Goal: Information Seeking & Learning: Learn about a topic

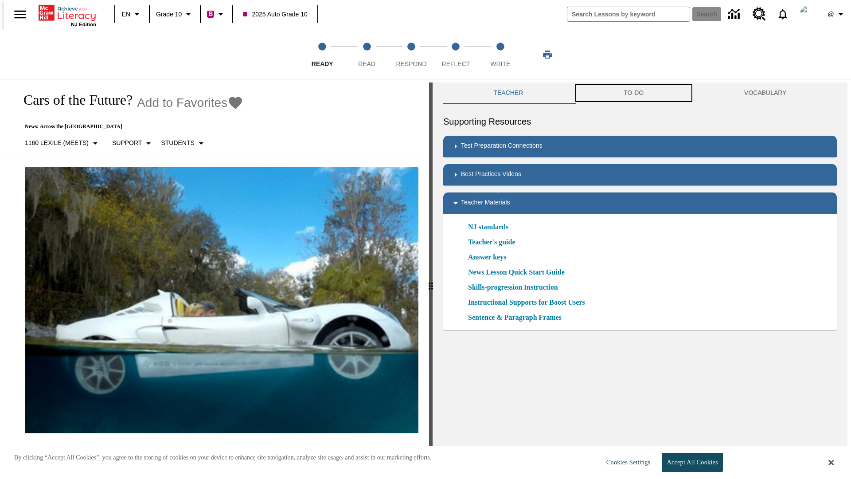
click at [634, 93] on button "TO-DO" at bounding box center [634, 92] width 121 height 21
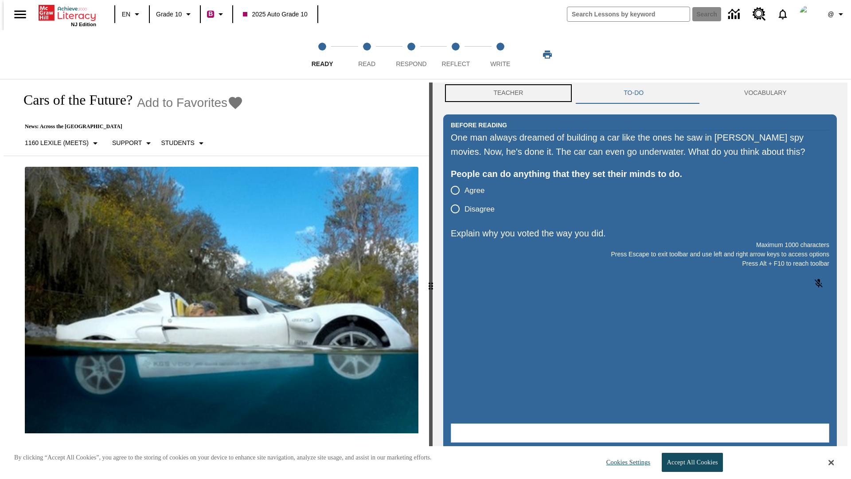
scroll to position [0, 0]
click at [506, 93] on button "Teacher" at bounding box center [508, 92] width 130 height 21
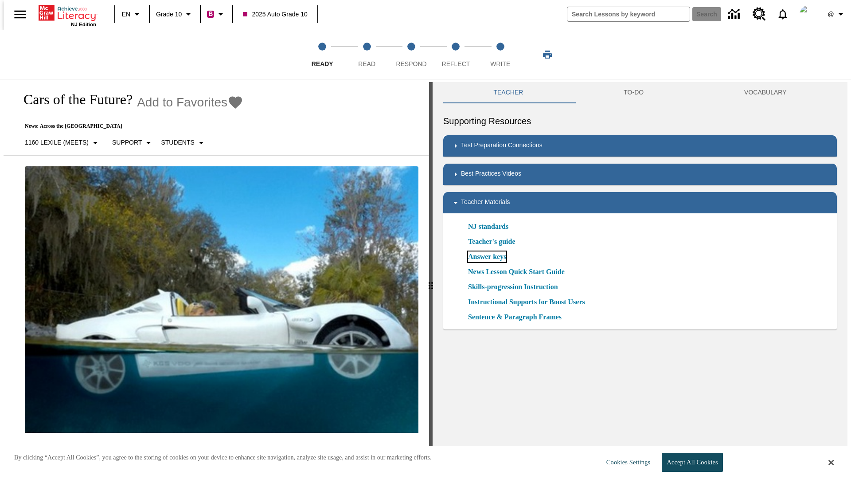
click at [487, 257] on link "Answer keys" at bounding box center [487, 256] width 38 height 11
click at [367, 55] on span "Read" at bounding box center [366, 60] width 17 height 16
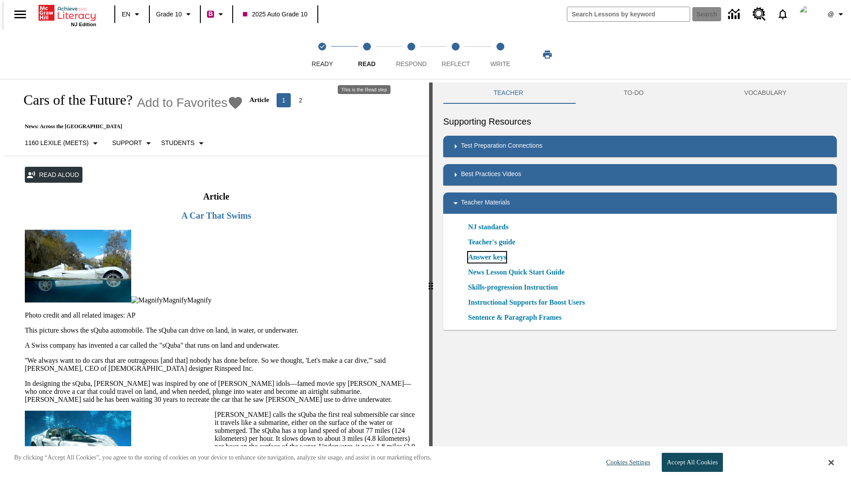
click at [487, 257] on link "Answer keys" at bounding box center [487, 257] width 38 height 11
click at [412, 55] on span "Respond" at bounding box center [411, 60] width 31 height 16
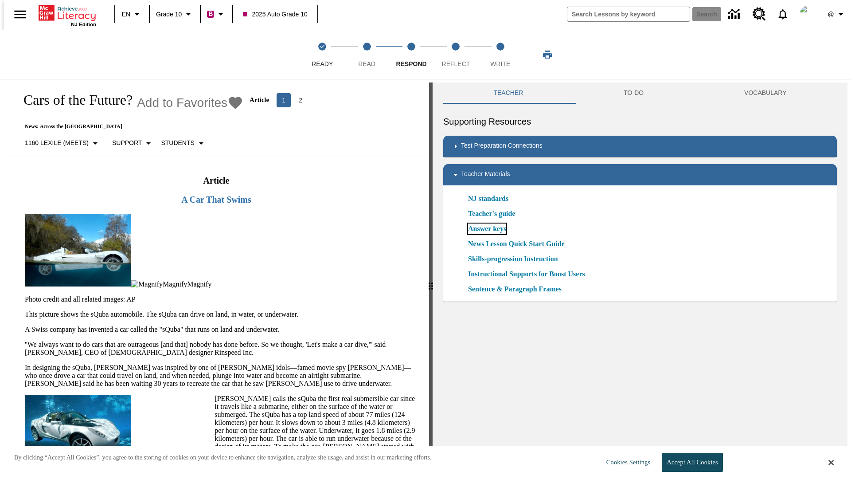
click at [487, 229] on link "Answer keys" at bounding box center [487, 229] width 38 height 11
click at [456, 55] on span "Reflect" at bounding box center [456, 60] width 28 height 16
click at [487, 229] on link "Answer keys" at bounding box center [487, 229] width 38 height 11
click at [500, 55] on span "Write" at bounding box center [500, 60] width 20 height 16
